Goal: Check status

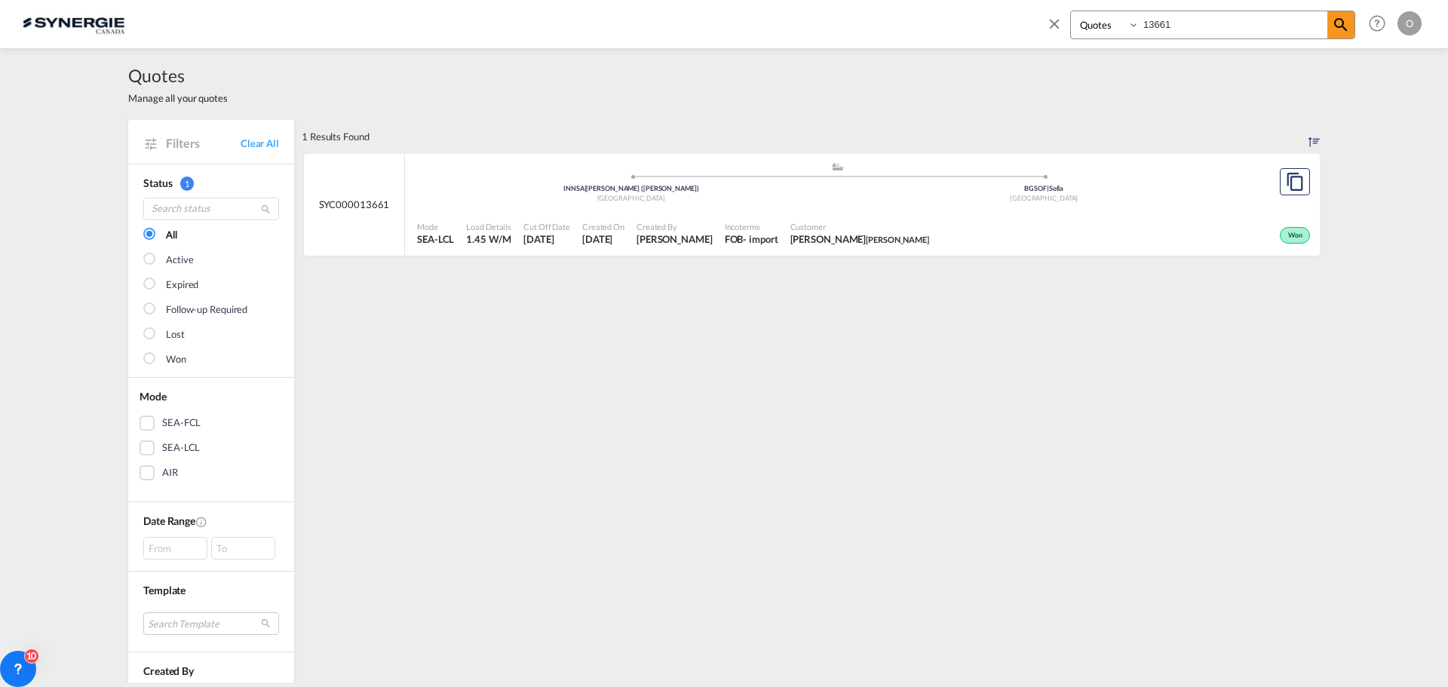
select select "Quotes"
click at [1190, 20] on input "13661" at bounding box center [1234, 24] width 188 height 26
drag, startPoint x: 1189, startPoint y: 20, endPoint x: 1180, endPoint y: 19, distance: 8.3
click at [1180, 20] on input "13661" at bounding box center [1234, 24] width 188 height 26
click at [649, 240] on span "[PERSON_NAME]" at bounding box center [675, 239] width 76 height 14
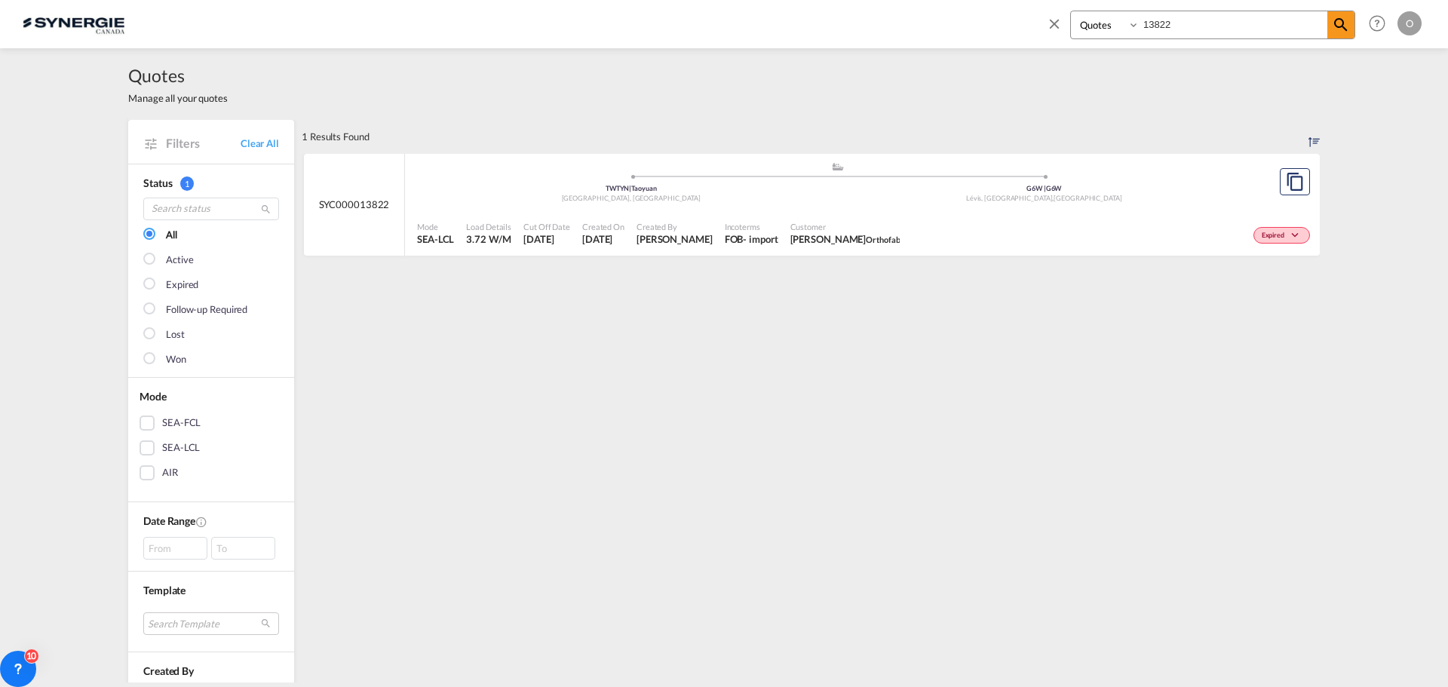
drag, startPoint x: 1192, startPoint y: 28, endPoint x: 1116, endPoint y: 21, distance: 75.7
click at [1116, 21] on div "Bookings Quotes Enquiries 13822" at bounding box center [1212, 25] width 285 height 29
type input "13440"
click at [727, 240] on div "EXW" at bounding box center [736, 239] width 23 height 14
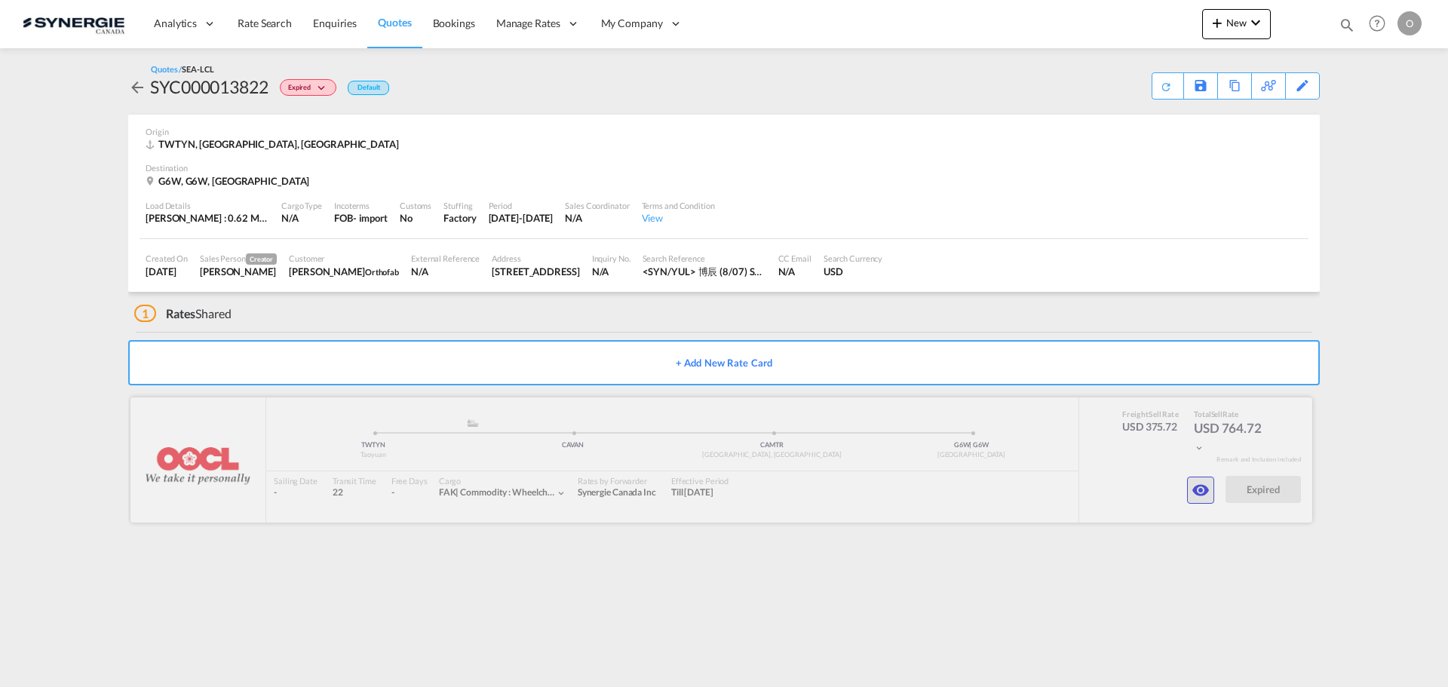
click at [1205, 493] on md-icon "icon-eye" at bounding box center [1201, 490] width 18 height 18
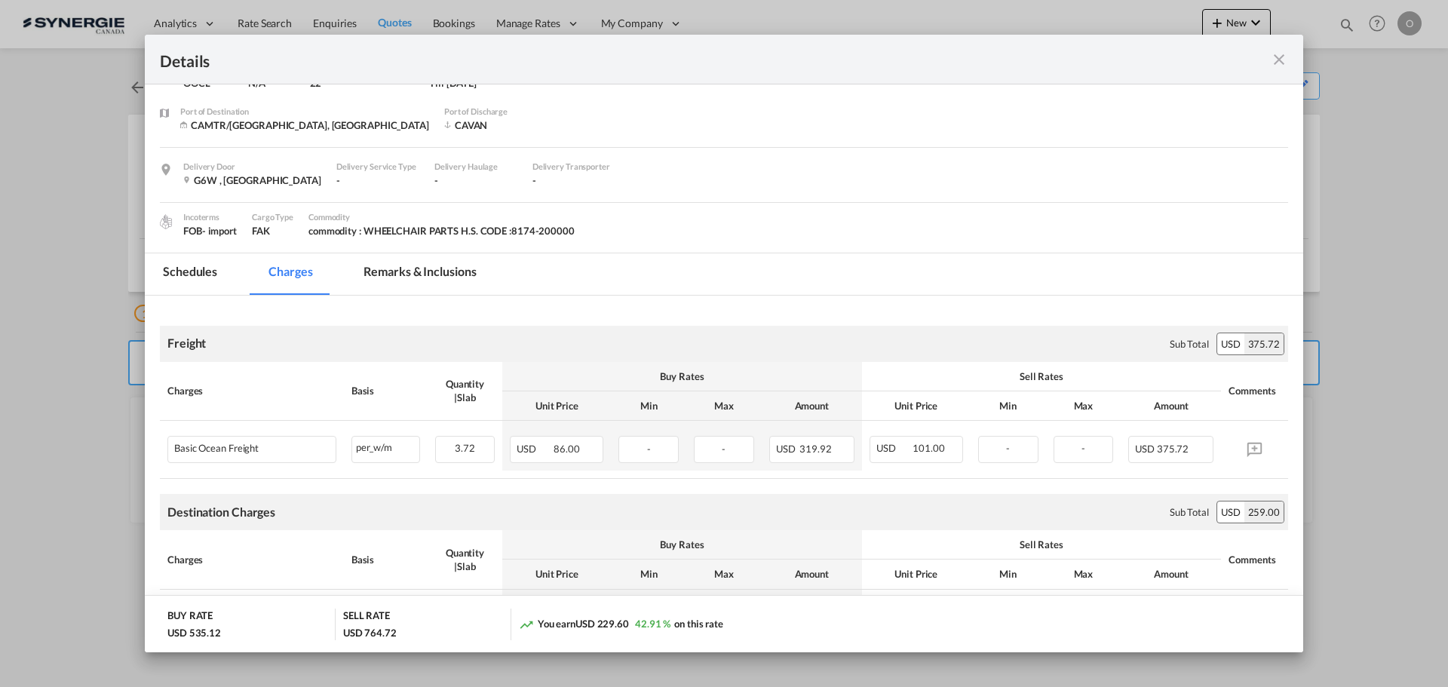
scroll to position [75, 0]
click at [439, 272] on md-tab-item "Remarks & Inclusions" at bounding box center [419, 277] width 149 height 41
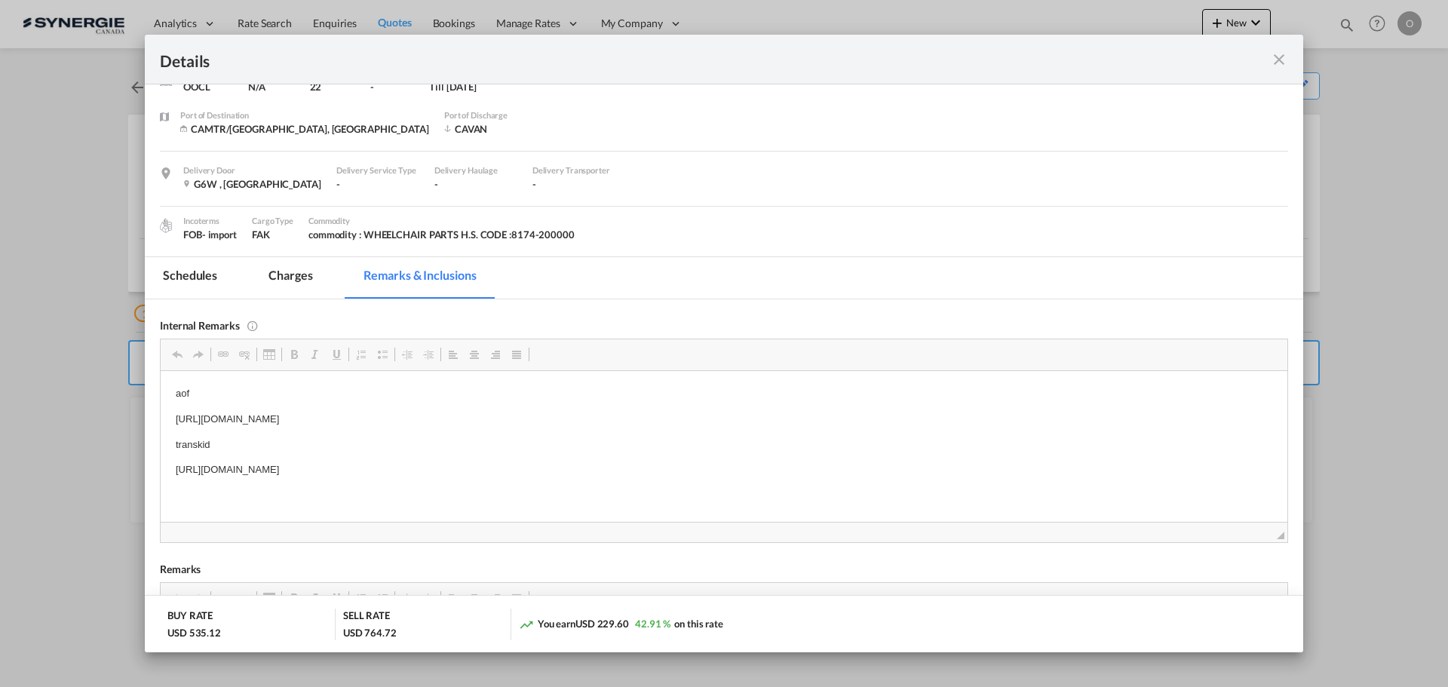
drag, startPoint x: 174, startPoint y: 468, endPoint x: 582, endPoint y: 473, distance: 408.1
copy p "https://app.frontapp.com/open/msg_1ggf885r?key=7fUsWJsty5AhLSA8zMyrCmhHGp2Aq8BP"
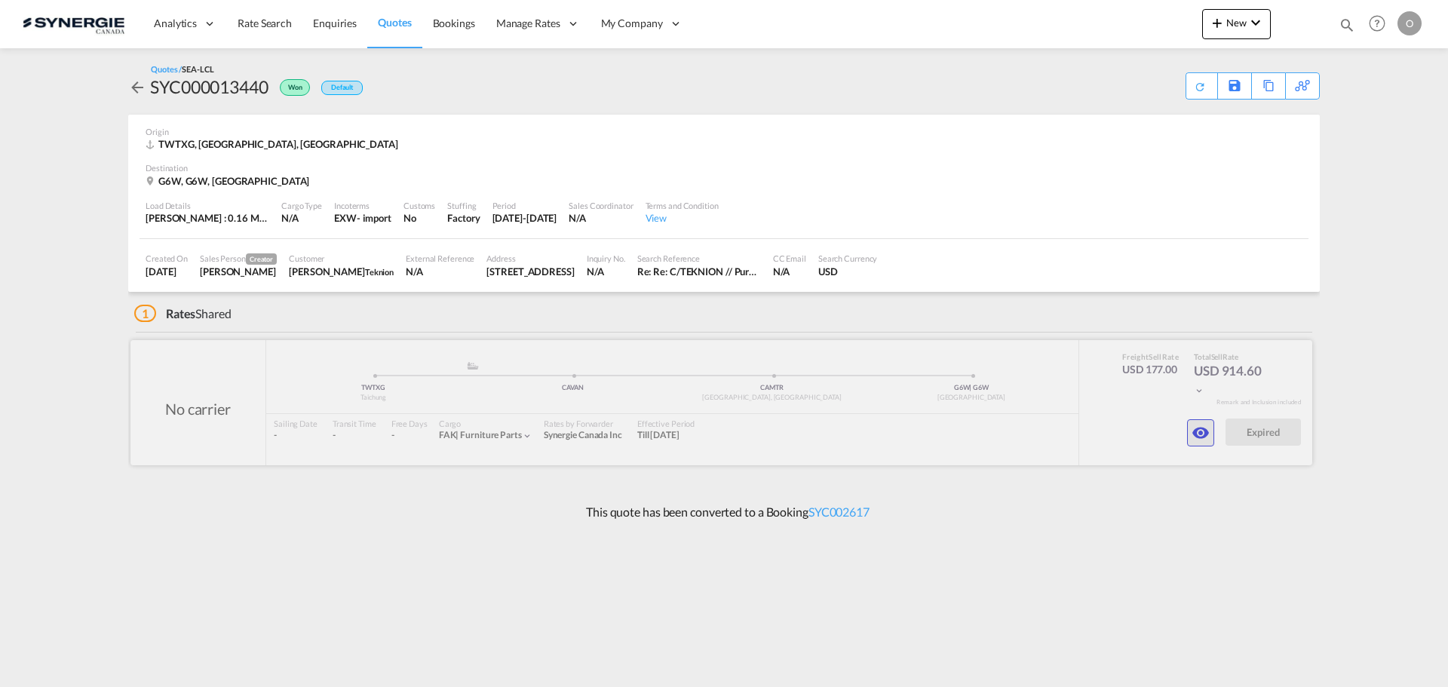
click at [1206, 435] on md-icon "icon-eye" at bounding box center [1201, 433] width 18 height 18
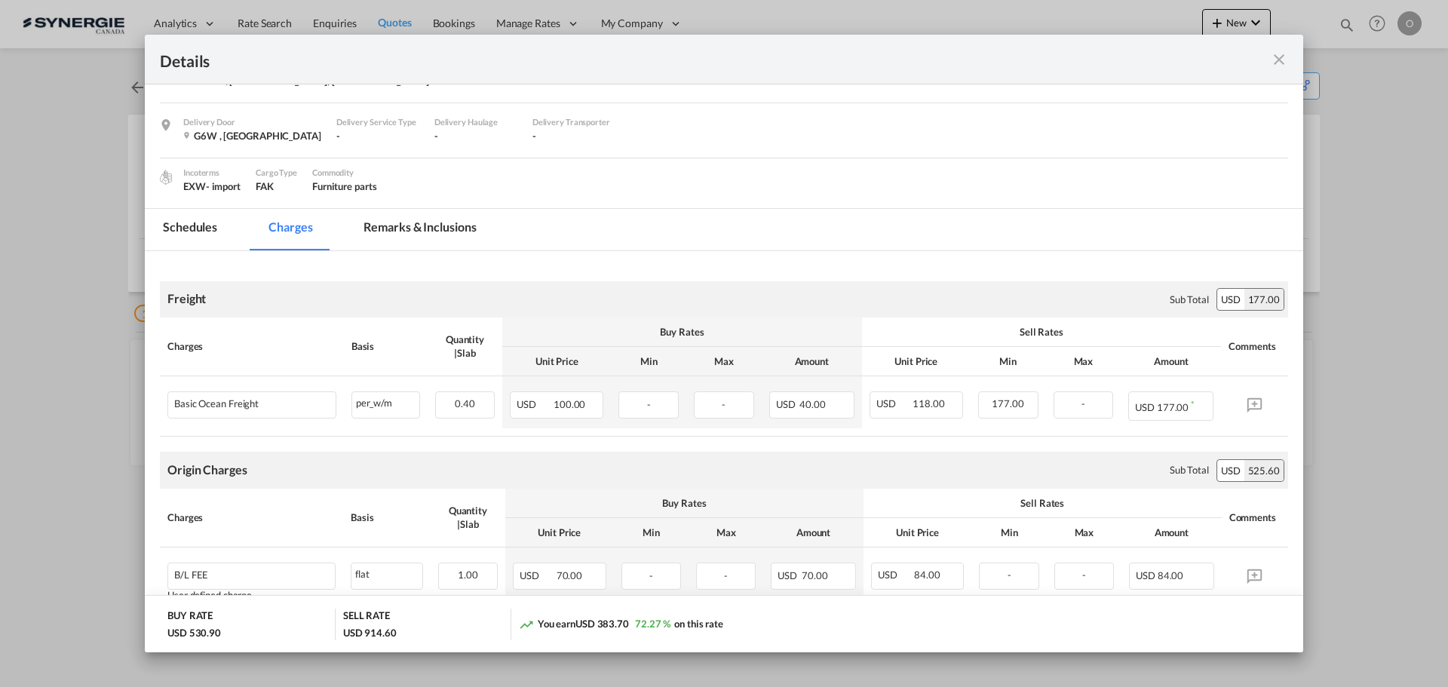
scroll to position [123, 0]
click at [443, 231] on md-tab-item "Remarks & Inclusions" at bounding box center [419, 230] width 149 height 41
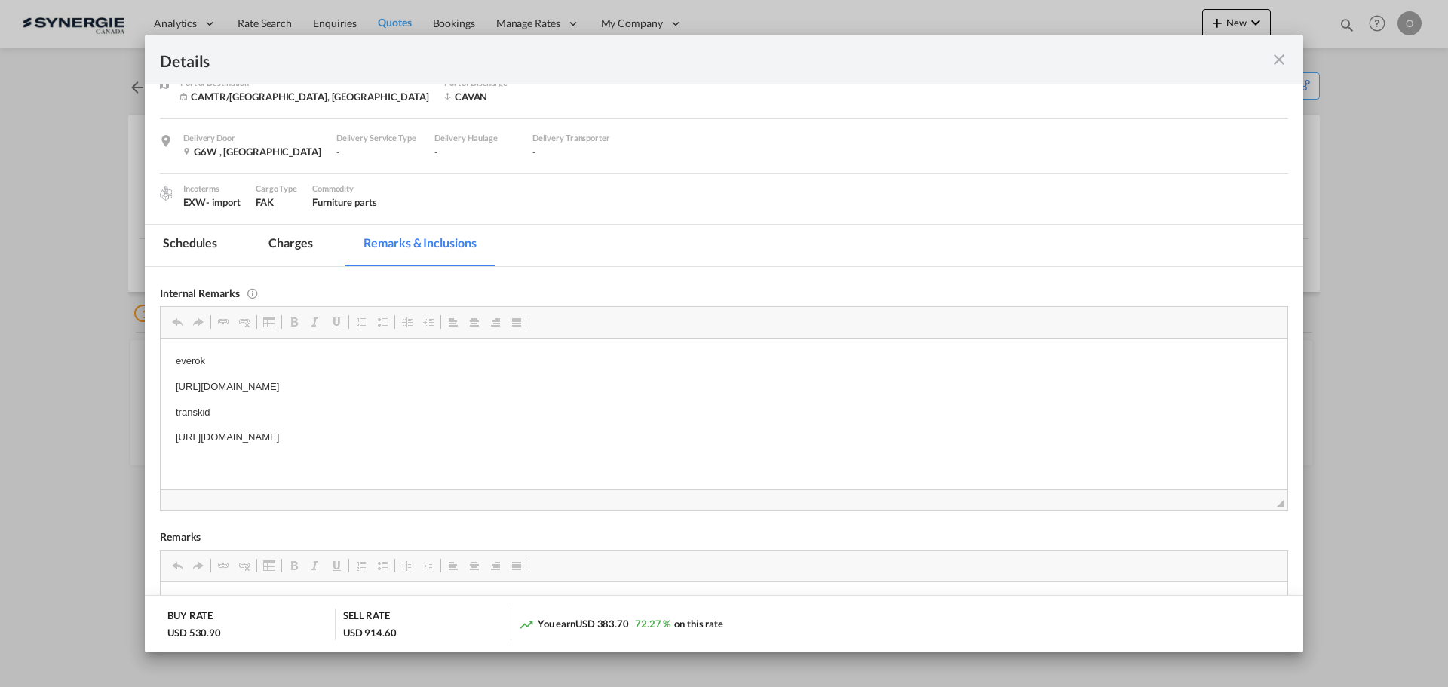
scroll to position [151, 0]
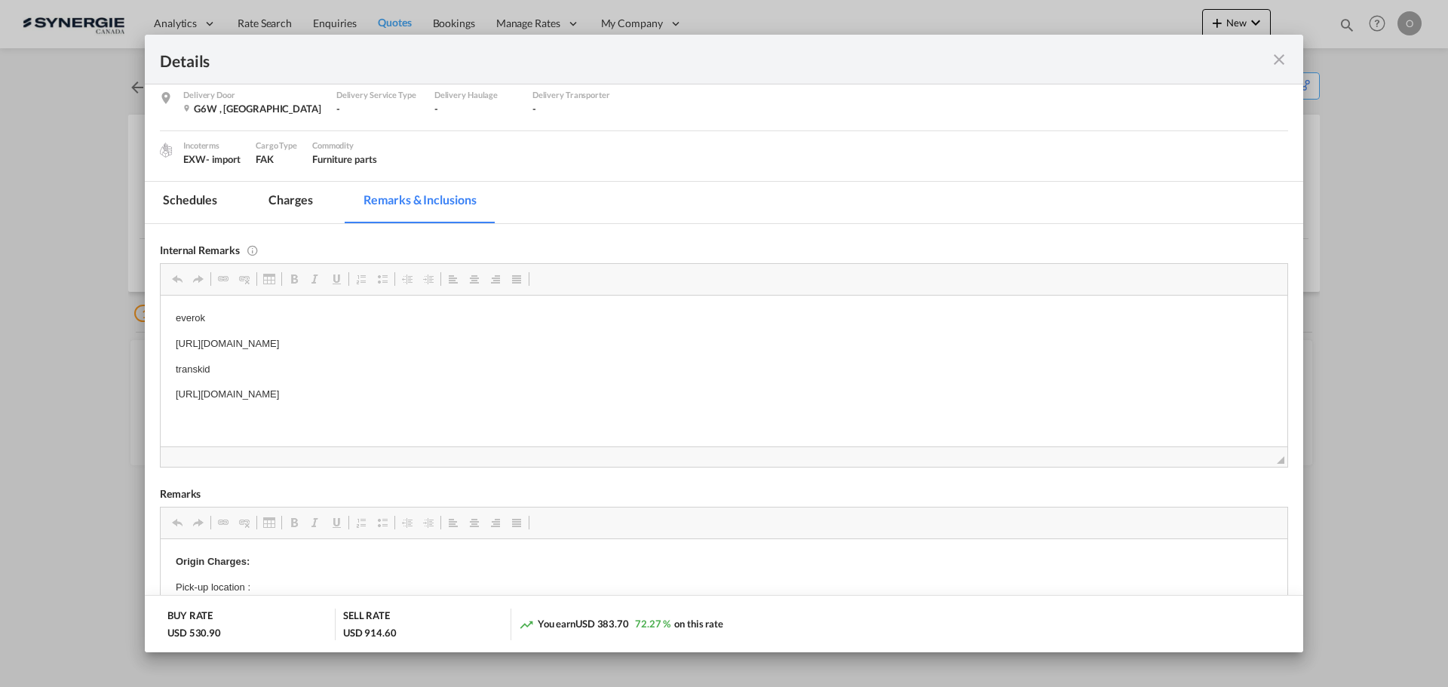
drag, startPoint x: 176, startPoint y: 391, endPoint x: 205, endPoint y: 391, distance: 28.7
drag, startPoint x: 175, startPoint y: 391, endPoint x: 617, endPoint y: 401, distance: 442.1
click at [608, 407] on html "everok https://app.frontapp.com/open/msg_1gjf8e33?key=WipDRWaRGoKV-rgkf7yCmCCbu…" at bounding box center [724, 356] width 1127 height 122
copy p "https://app.frontapp.com/open/msg_1gjqnkjz?key=iwPg7rAqO6fAA9YtWar71-wmhhlbhr2f"
click at [280, 193] on md-tab-item "Charges" at bounding box center [290, 202] width 80 height 41
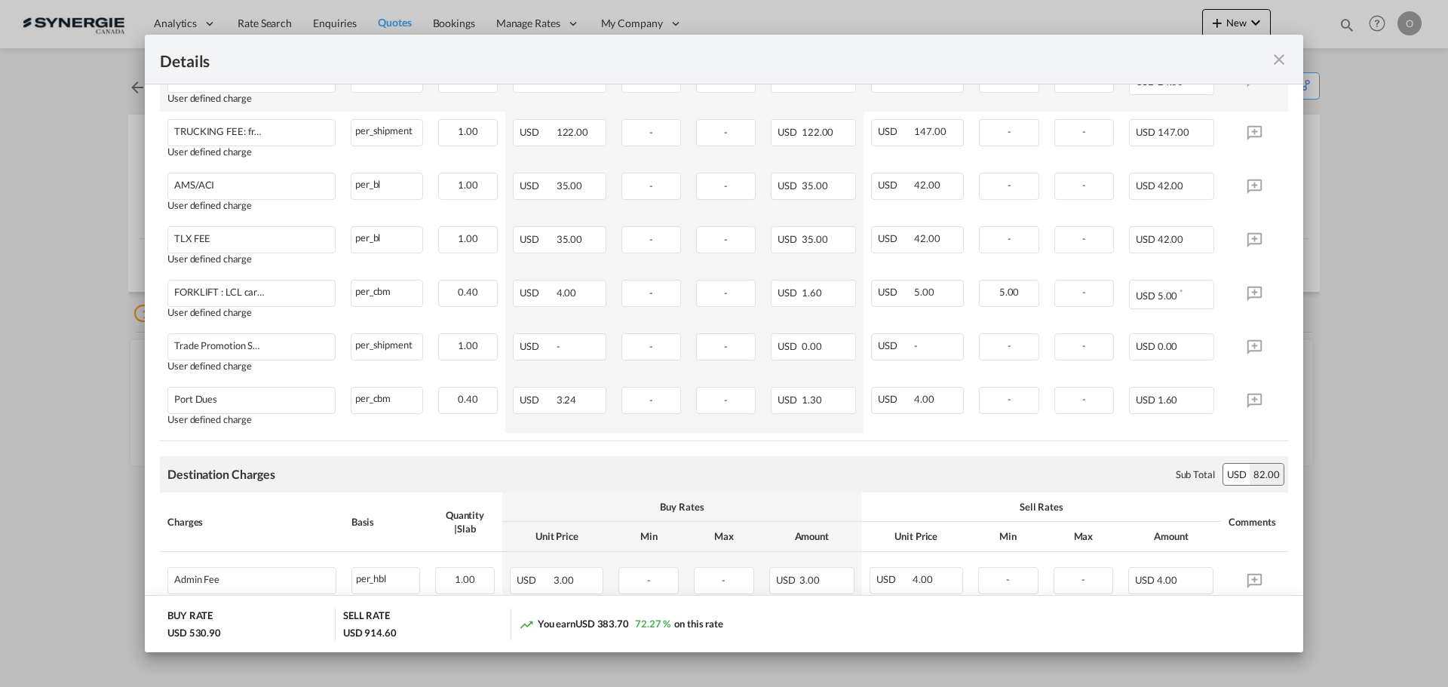
scroll to position [754, 0]
